Goal: Entertainment & Leisure: Consume media (video, audio)

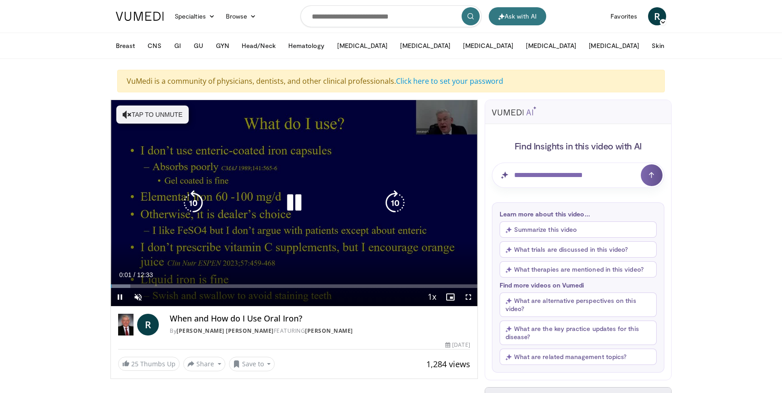
click at [297, 199] on icon "Video Player" at bounding box center [293, 202] width 25 height 25
click at [281, 203] on icon "Video Player" at bounding box center [293, 202] width 25 height 25
click at [291, 205] on icon "Video Player" at bounding box center [293, 202] width 25 height 25
click at [163, 118] on button "Tap to unmute" at bounding box center [152, 114] width 72 height 18
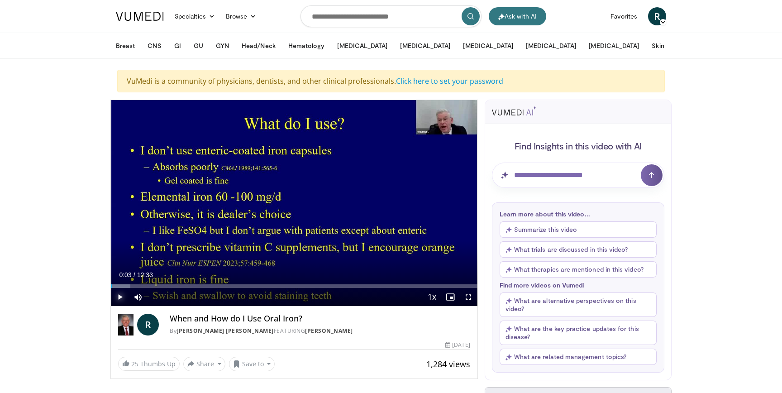
click at [122, 296] on span "Video Player" at bounding box center [120, 297] width 18 height 18
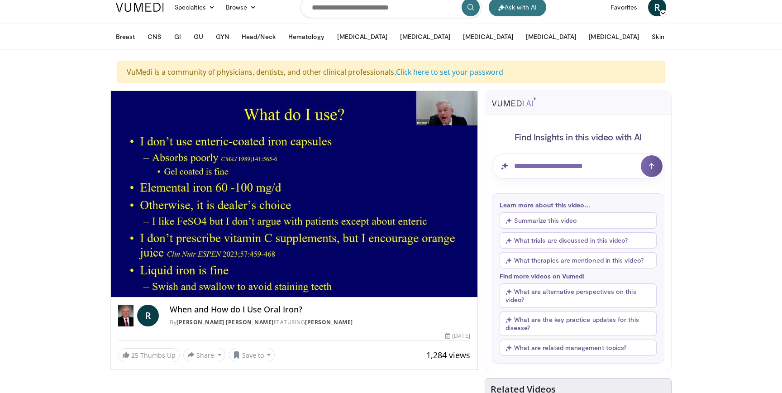
scroll to position [11, 0]
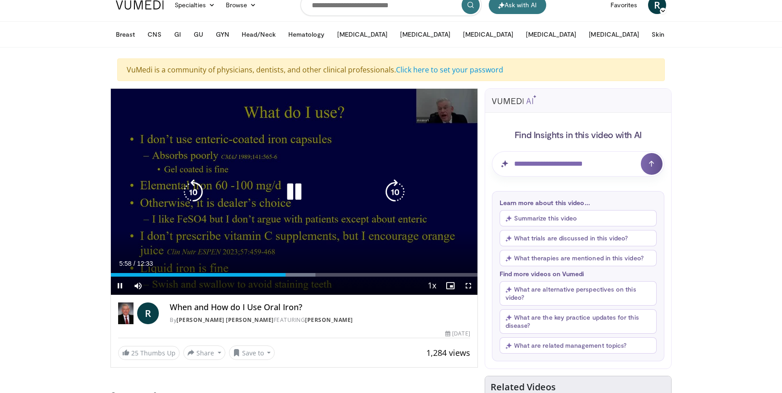
click at [368, 150] on div "10 seconds Tap to unmute" at bounding box center [294, 192] width 366 height 206
click at [296, 193] on icon "Video Player" at bounding box center [293, 191] width 25 height 25
